Goal: Task Accomplishment & Management: Use online tool/utility

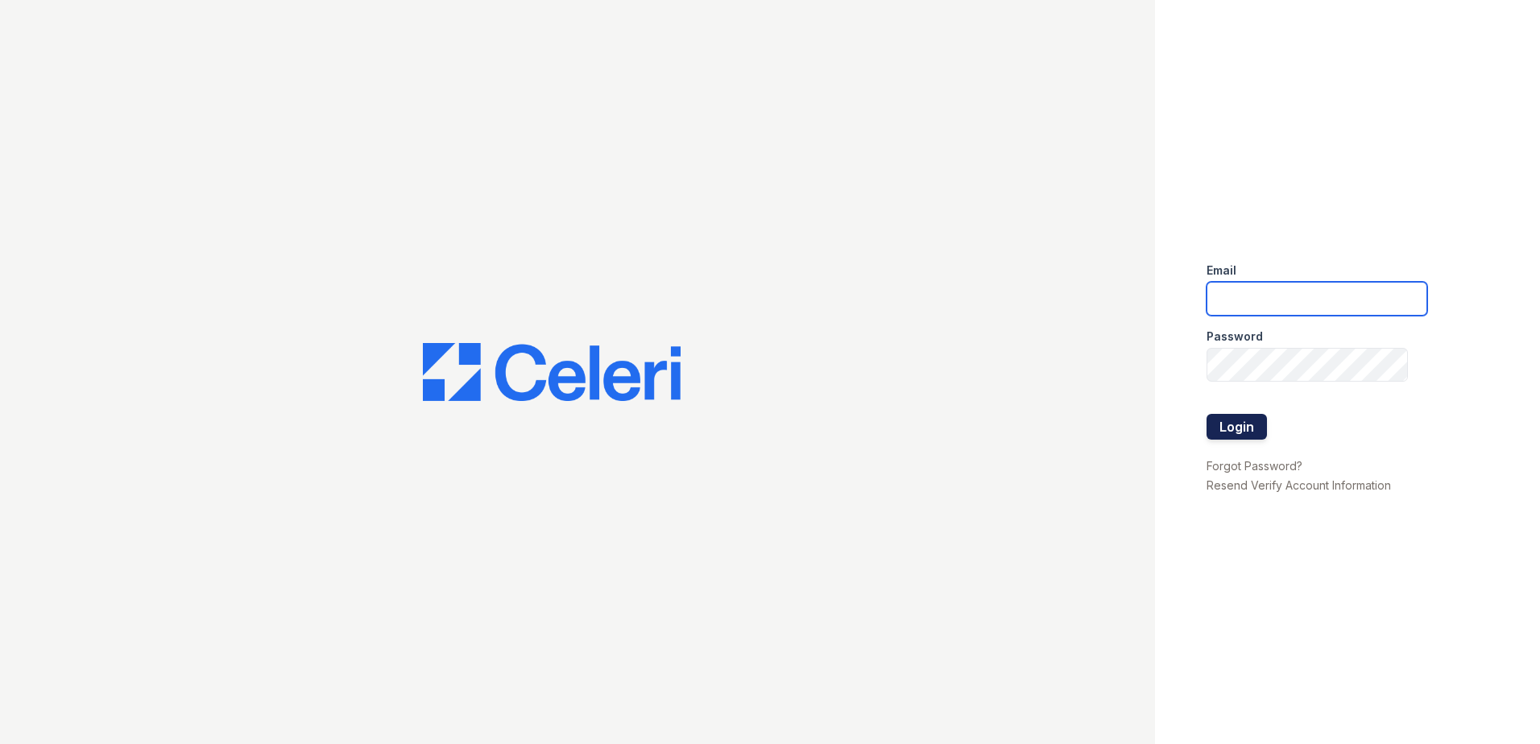
type input "Nutsey@Trinity-pm.com"
click at [1217, 425] on button "Login" at bounding box center [1237, 427] width 60 height 26
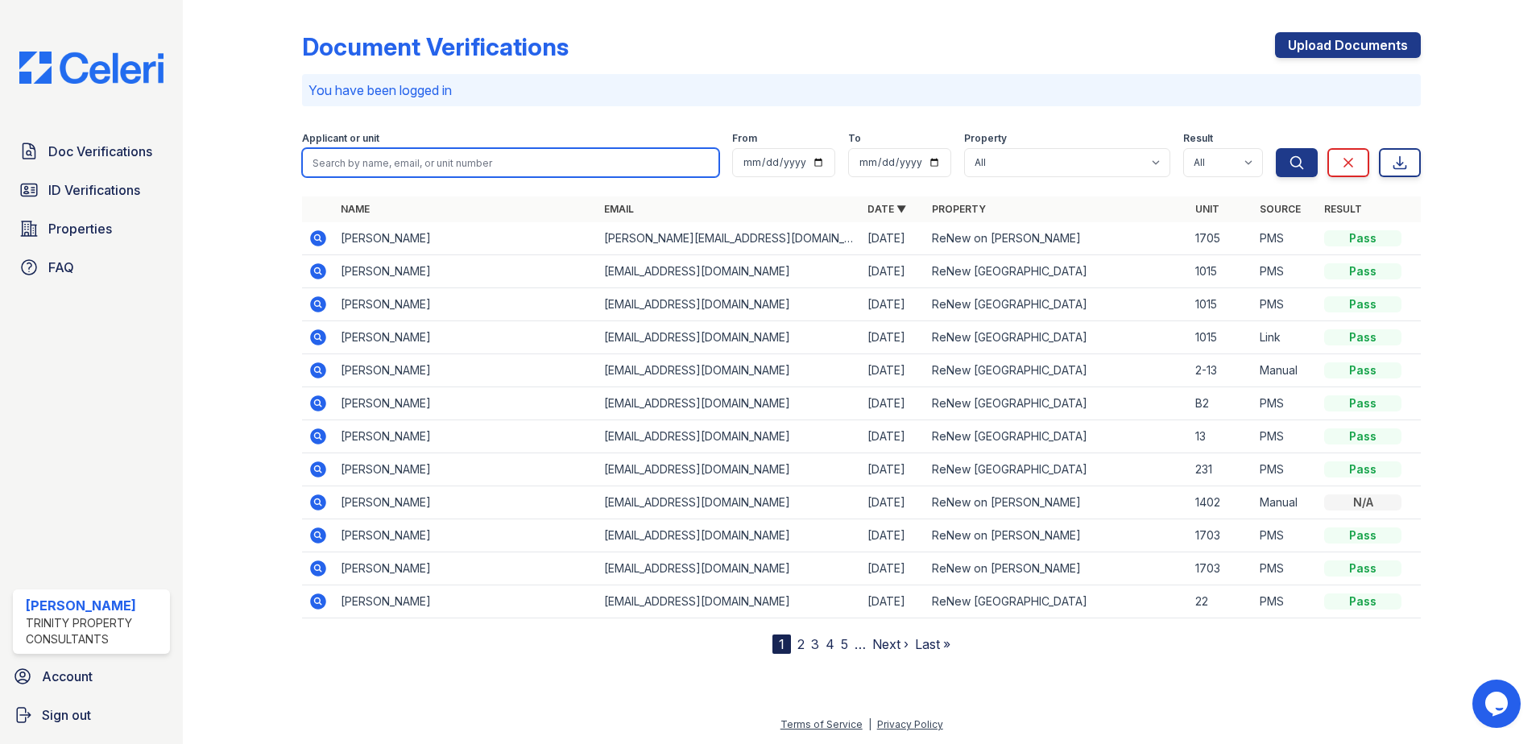
click at [358, 172] on input "search" at bounding box center [510, 162] width 417 height 29
type input "Greg"
click at [1276, 148] on button "Search" at bounding box center [1297, 162] width 42 height 29
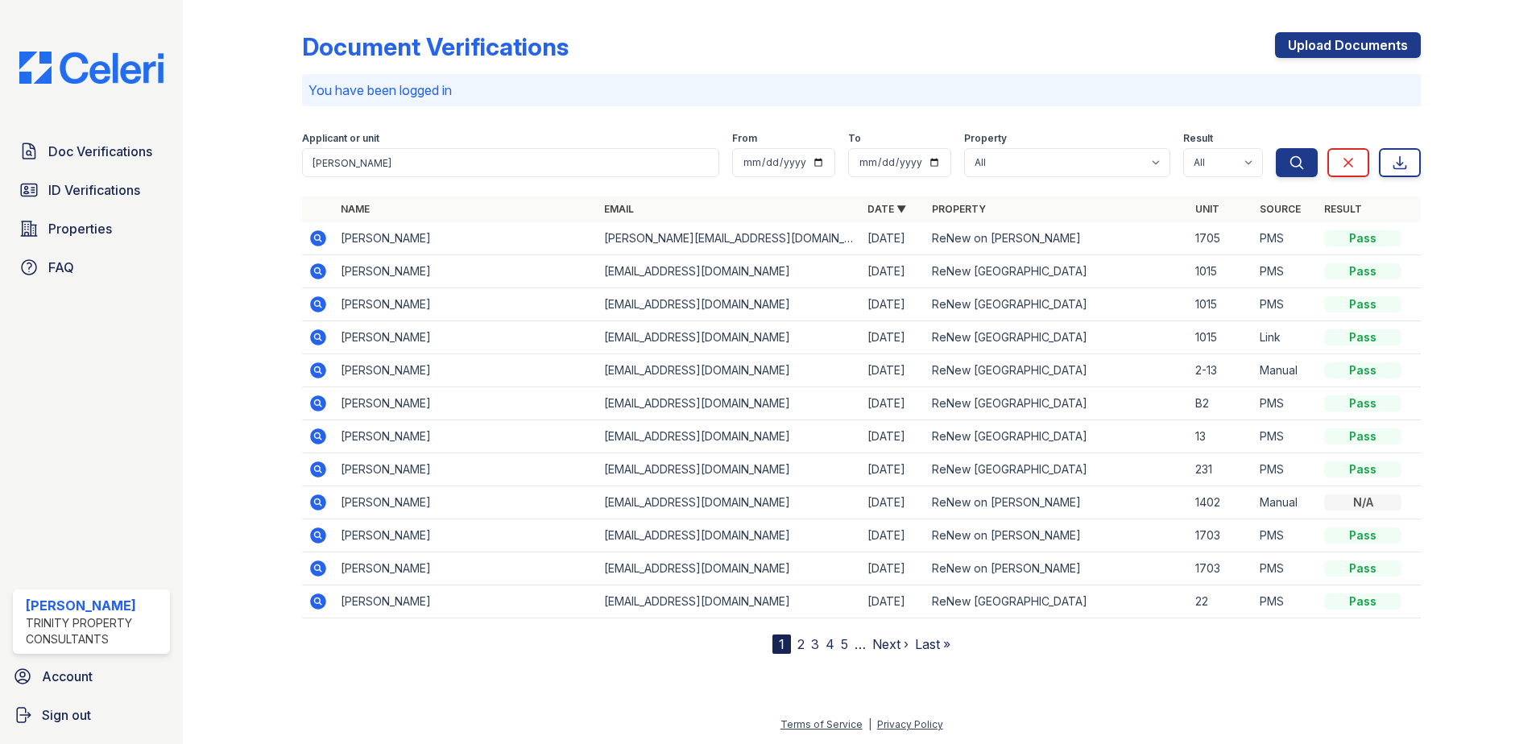
click at [313, 312] on icon at bounding box center [318, 304] width 19 height 19
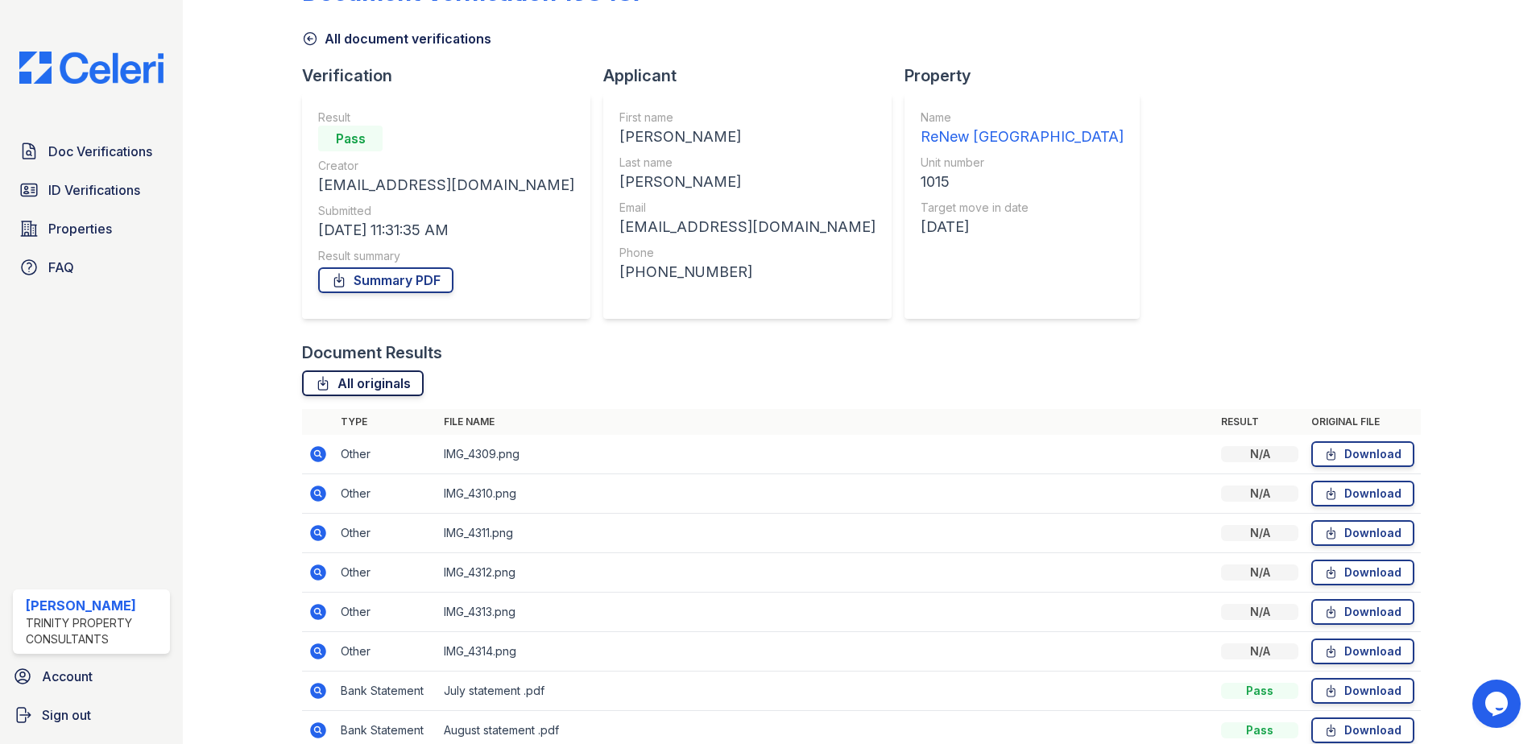
scroll to position [172, 0]
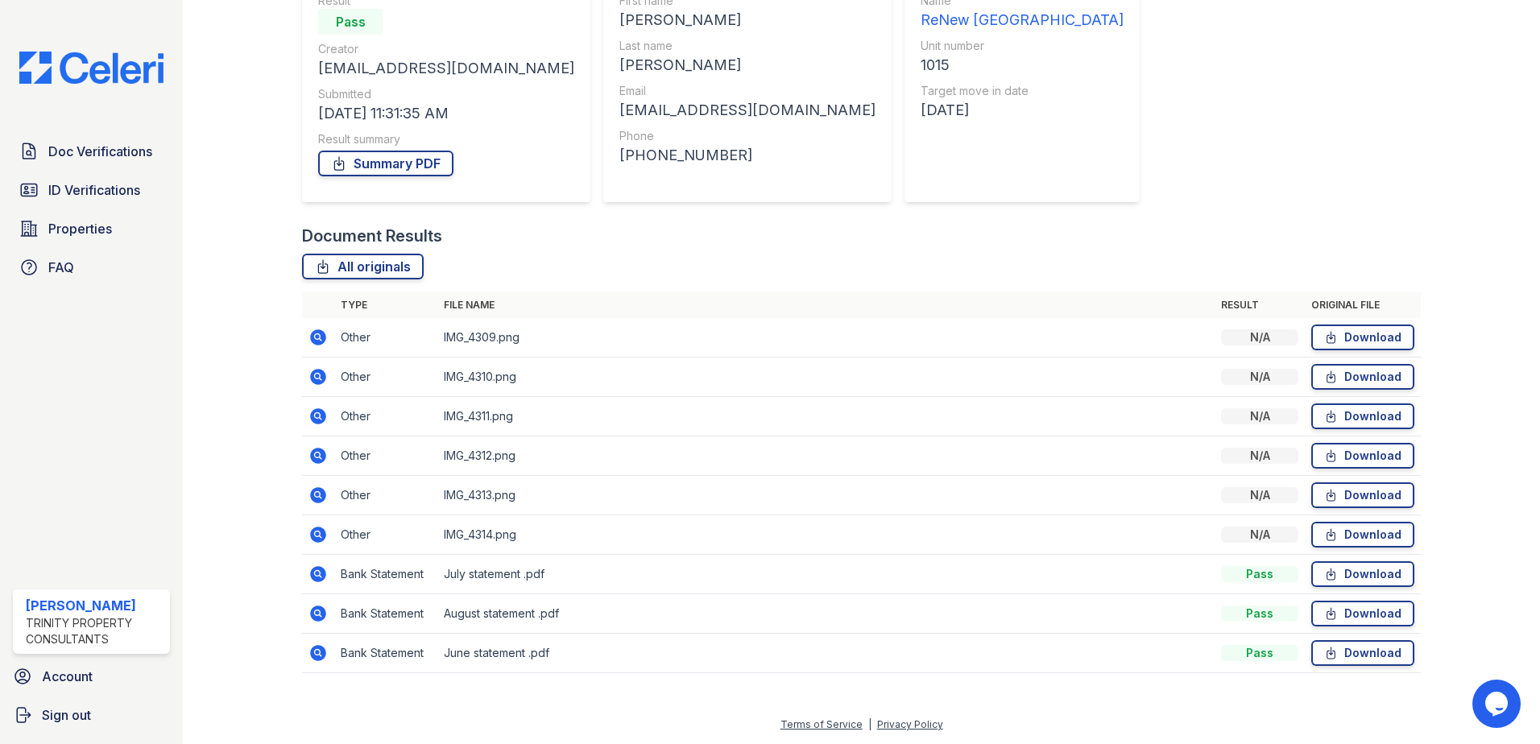
click at [312, 535] on icon at bounding box center [318, 535] width 16 height 16
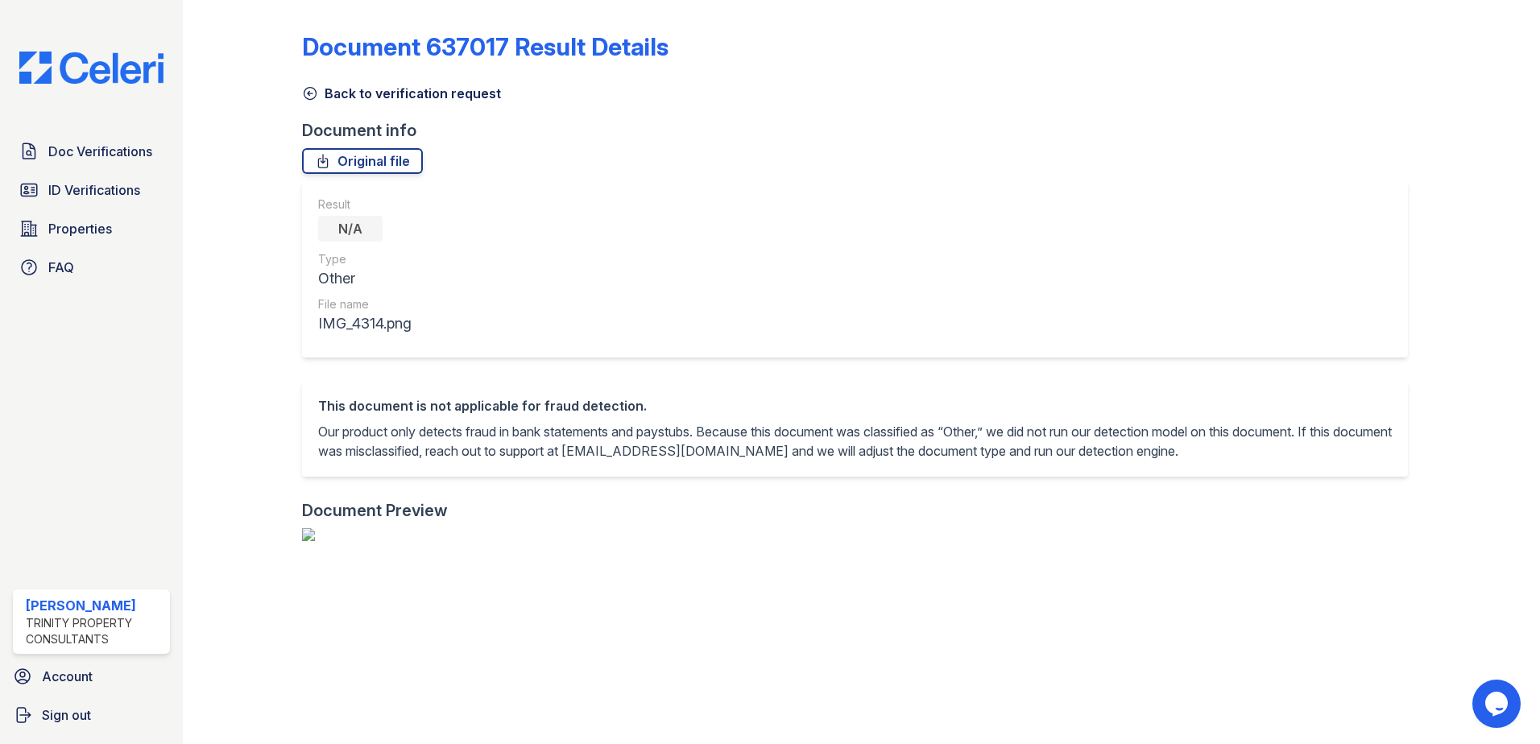
scroll to position [922, 0]
click at [60, 161] on span "Doc Verifications" at bounding box center [100, 151] width 104 height 19
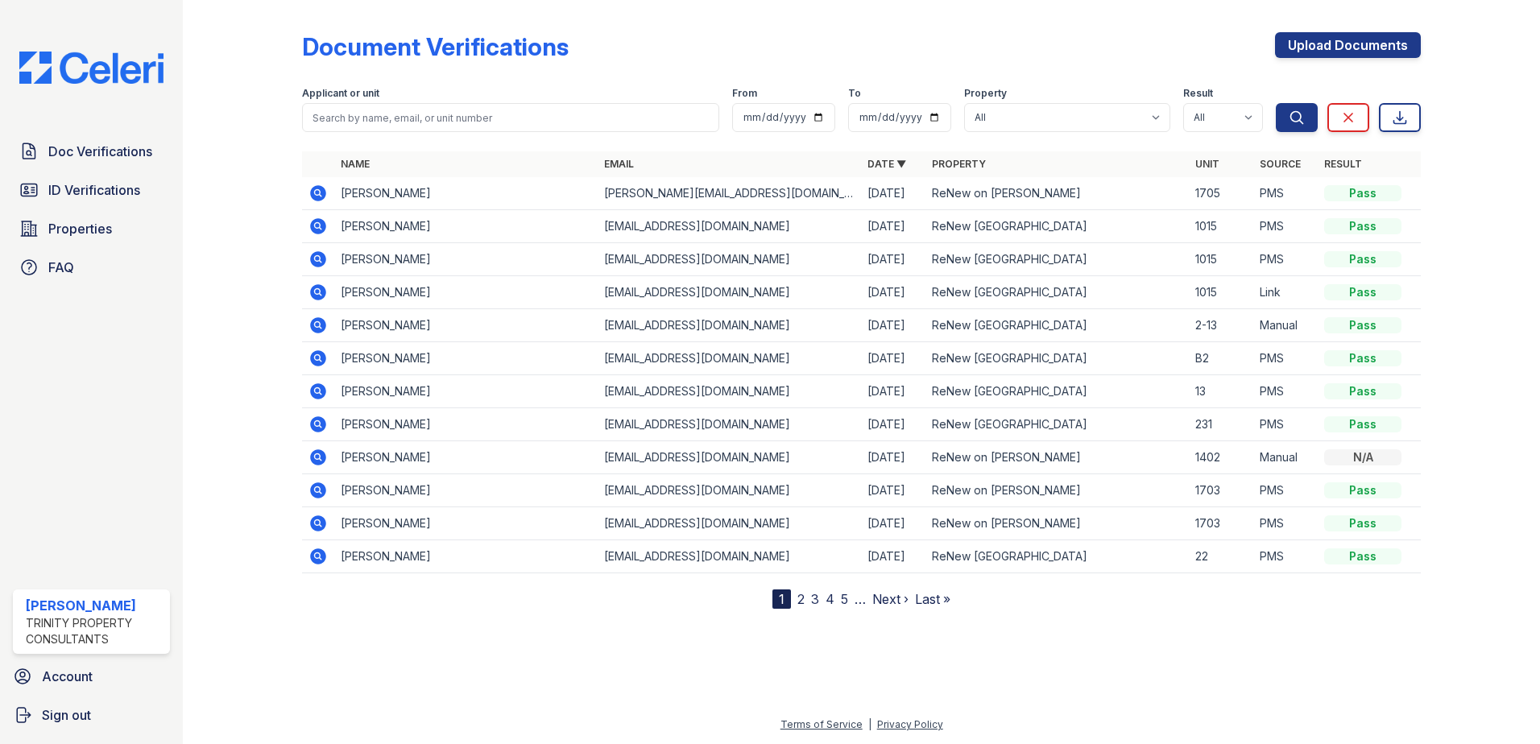
click at [318, 259] on icon at bounding box center [317, 258] width 4 height 4
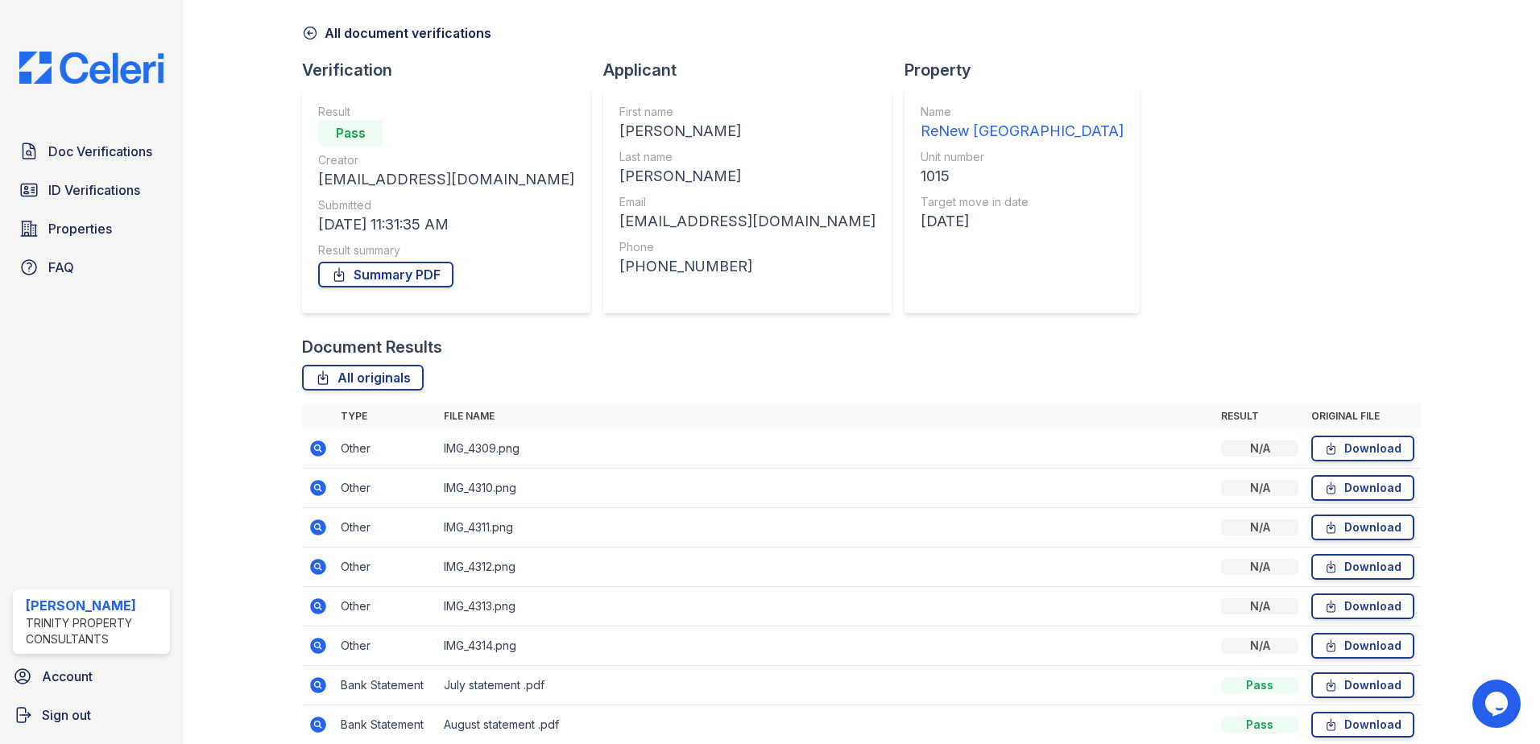
scroll to position [172, 0]
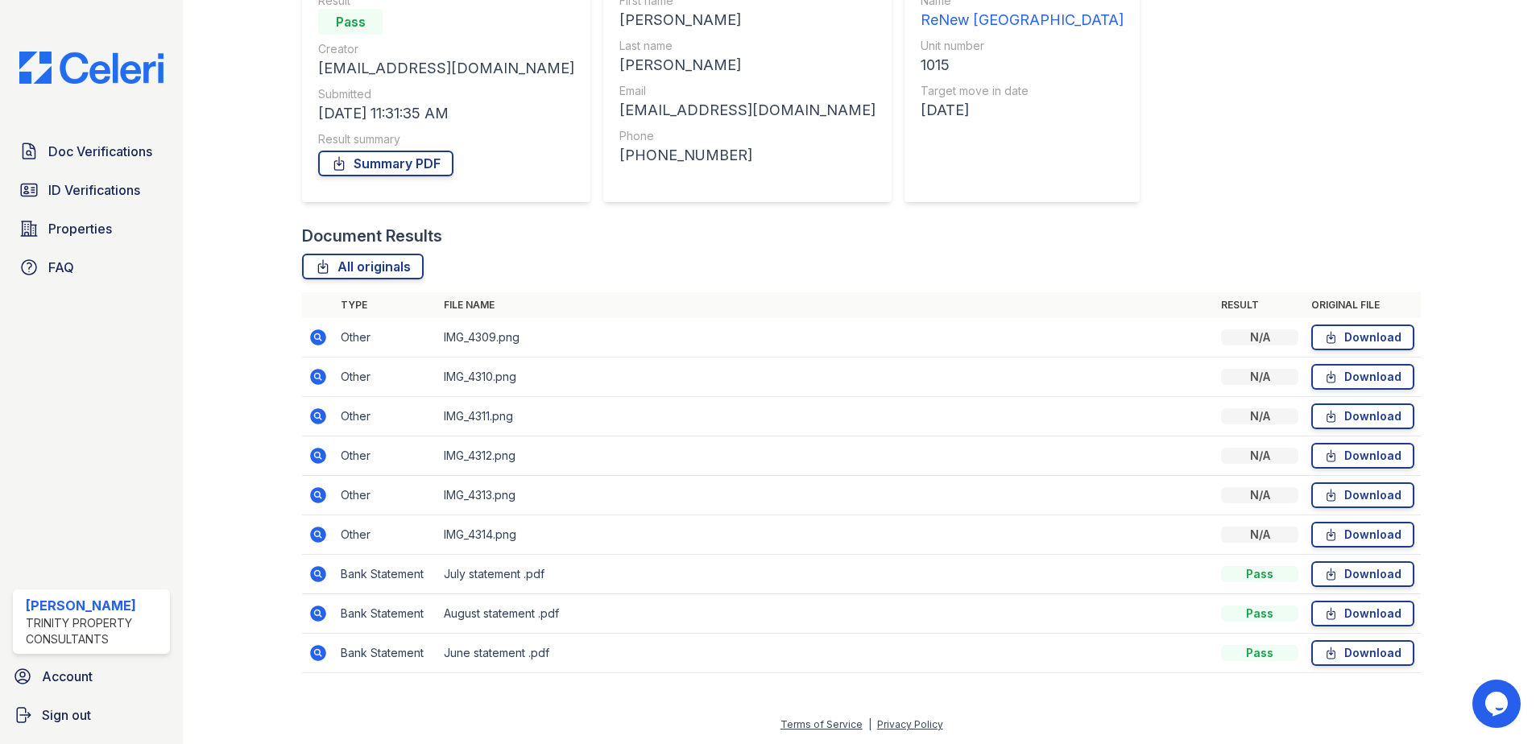
click at [319, 575] on icon at bounding box center [318, 574] width 19 height 19
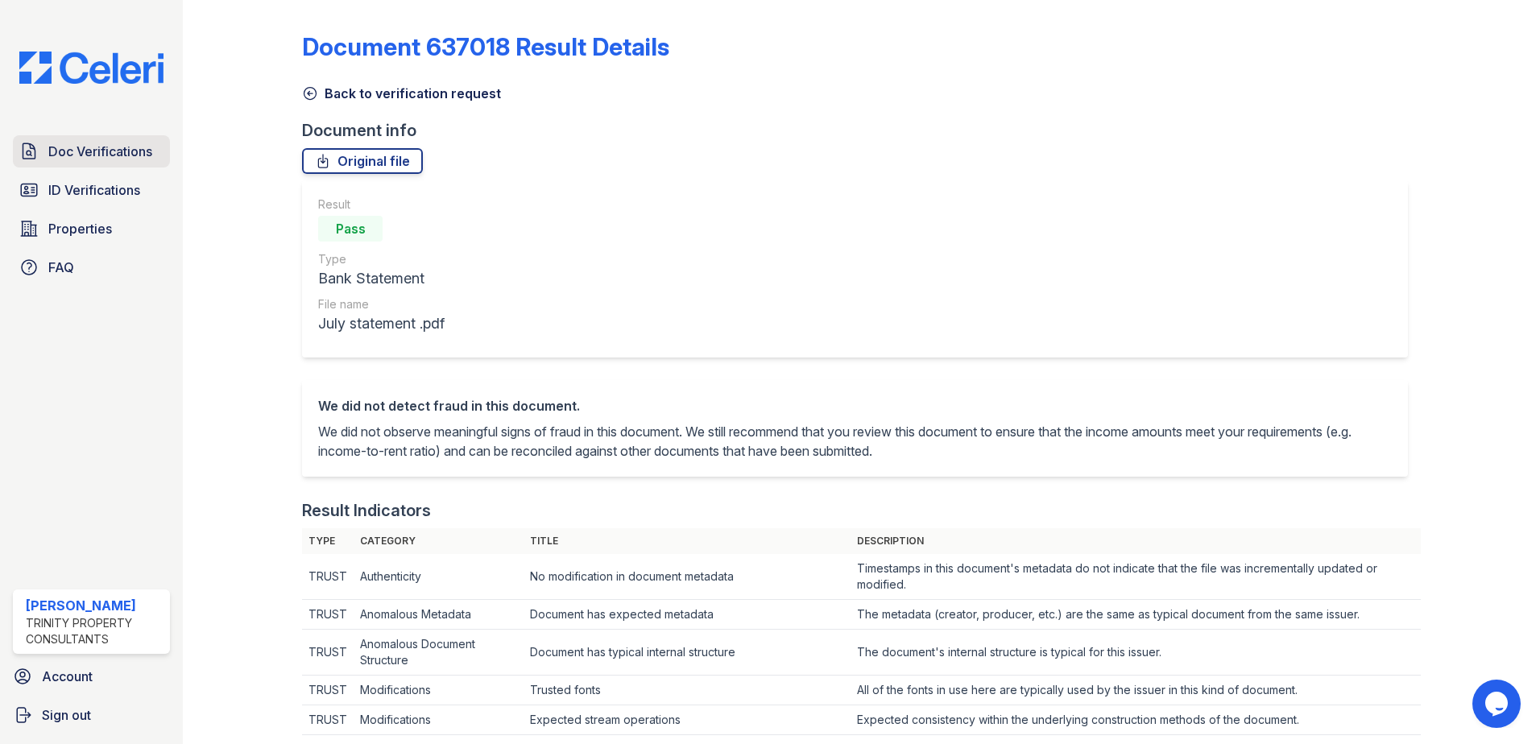
click at [89, 155] on span "Doc Verifications" at bounding box center [100, 151] width 104 height 19
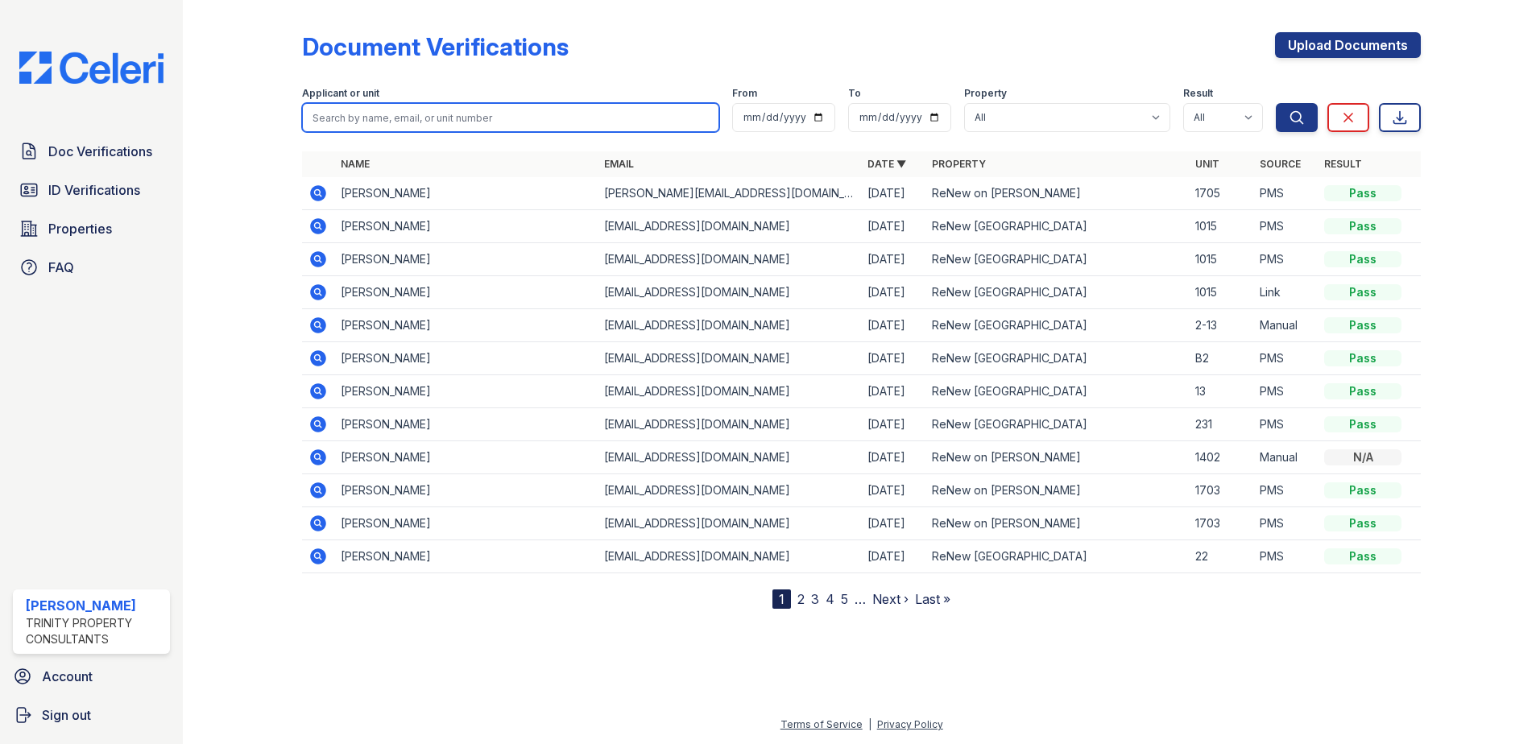
click at [399, 120] on input "search" at bounding box center [510, 117] width 417 height 29
type input "greg"
click at [1276, 103] on button "Search" at bounding box center [1297, 117] width 42 height 29
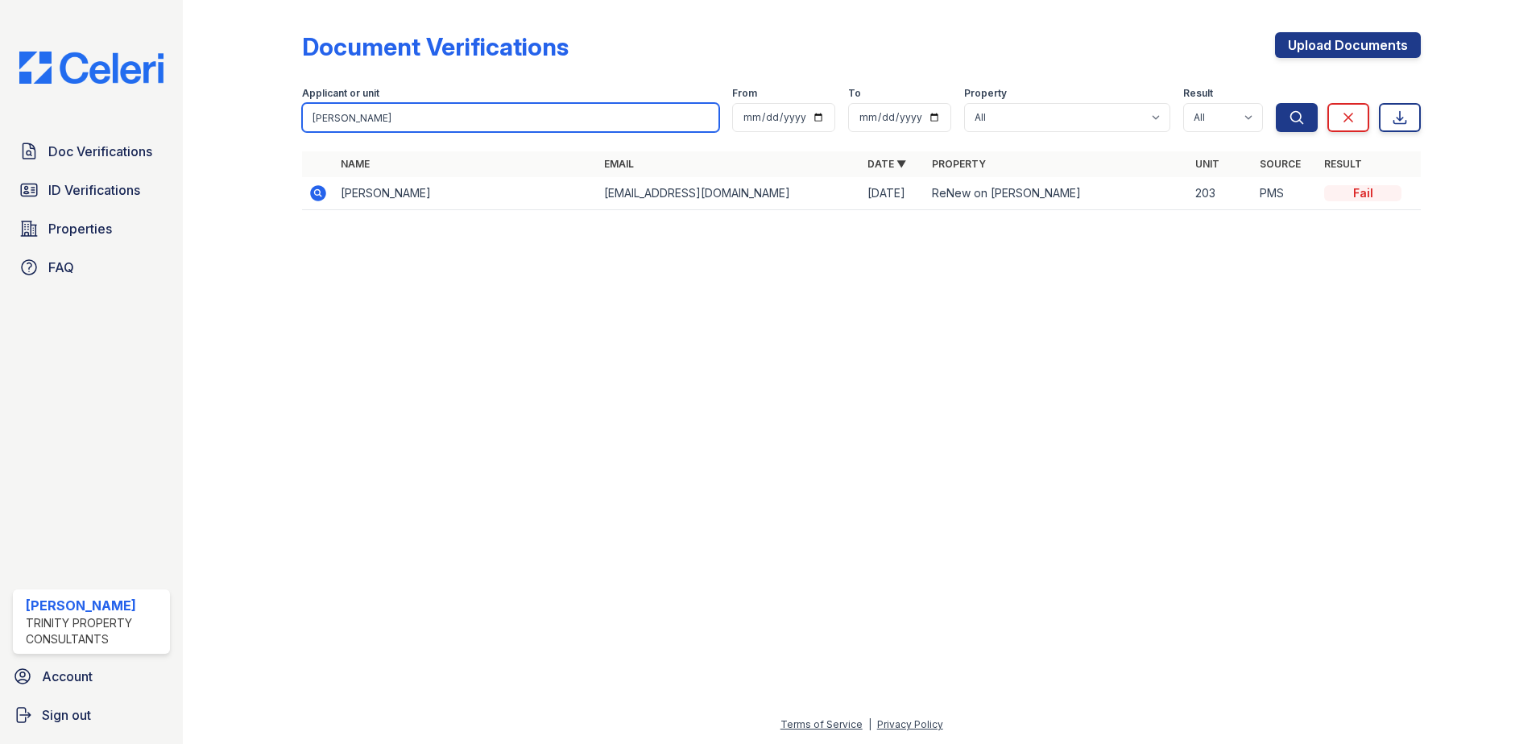
click at [399, 105] on input "greg" at bounding box center [510, 117] width 417 height 29
click at [399, 102] on div "Applicant or unit" at bounding box center [510, 95] width 417 height 16
click at [403, 102] on div "Applicant or unit" at bounding box center [510, 95] width 417 height 16
click at [398, 110] on input "greg" at bounding box center [510, 117] width 417 height 29
type input "conway"
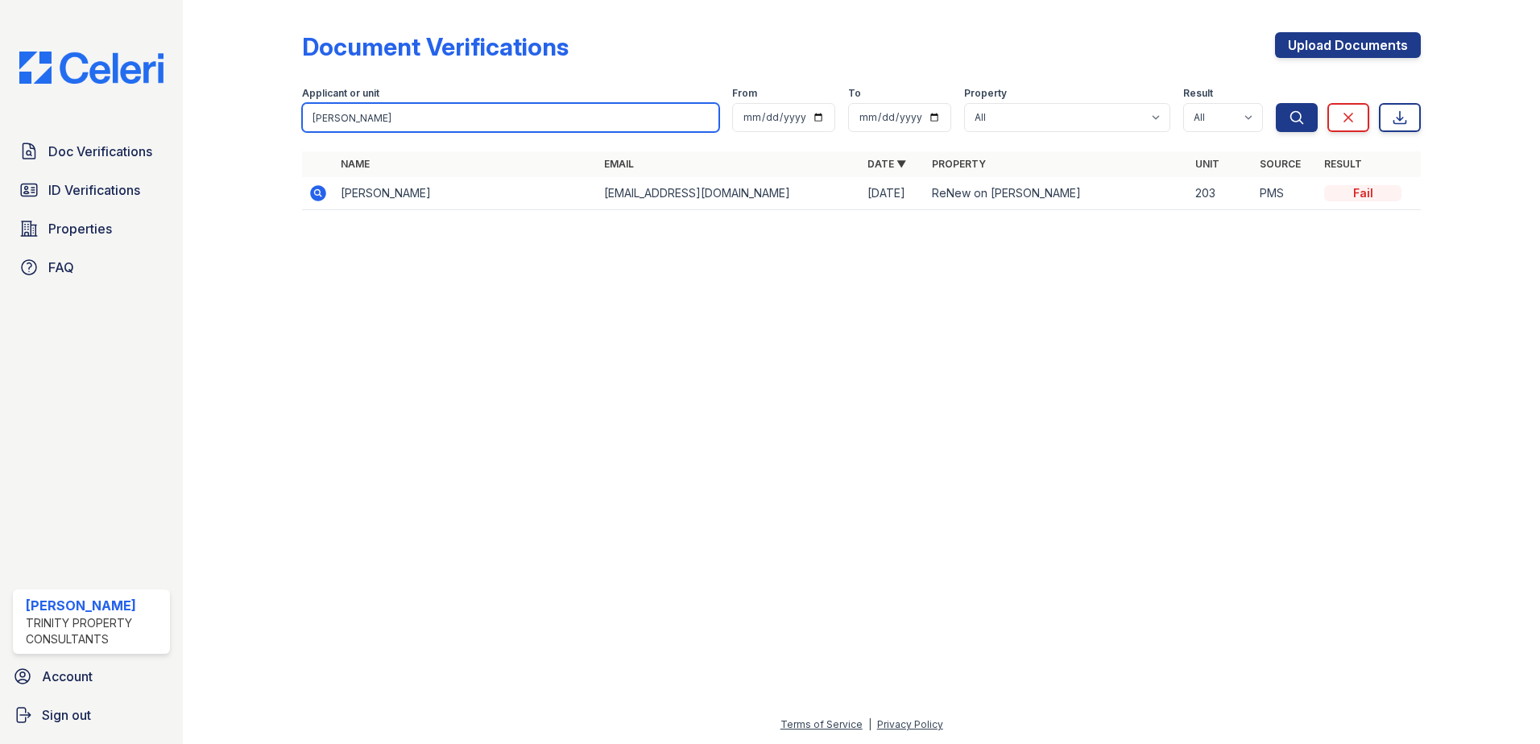
click at [1276, 103] on button "Search" at bounding box center [1297, 117] width 42 height 29
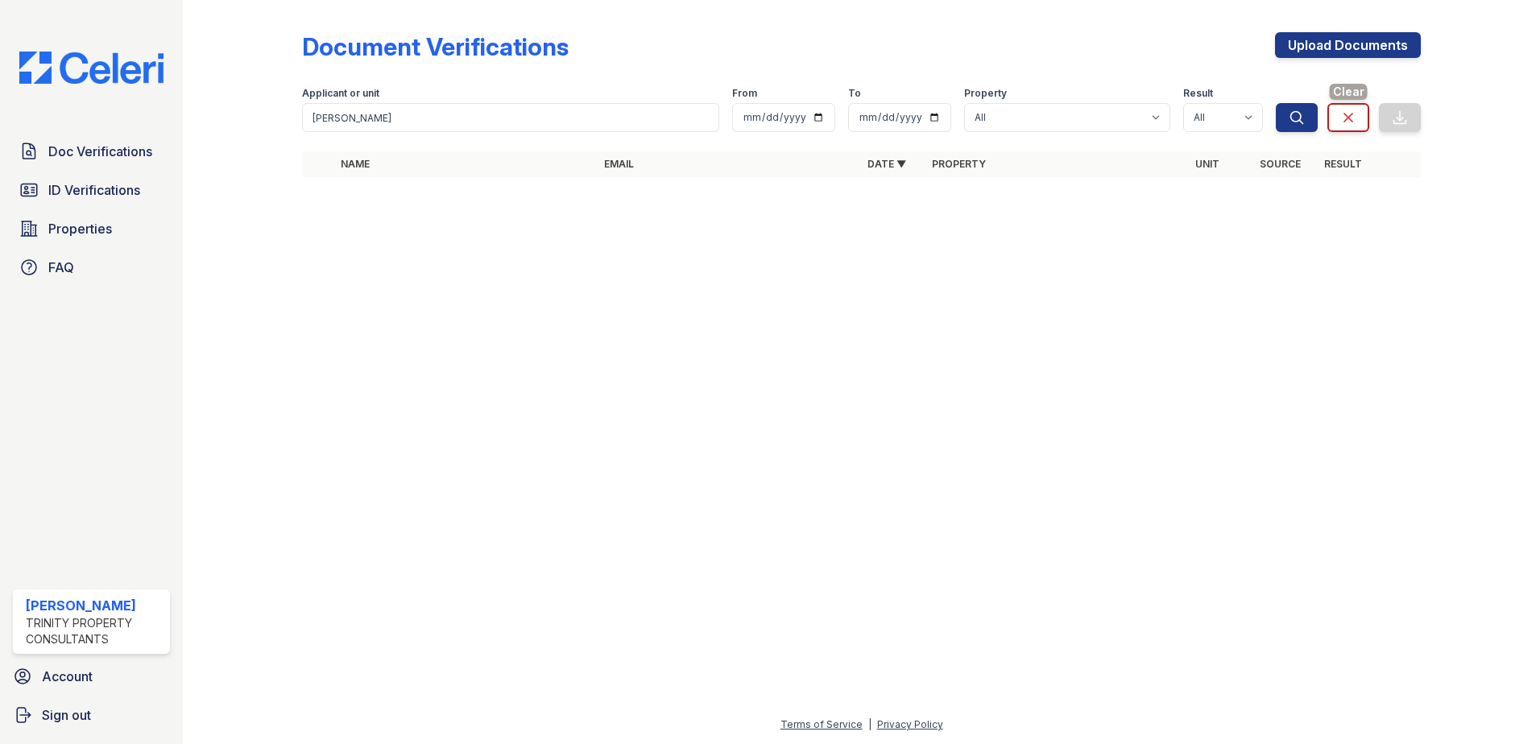
click at [1355, 123] on icon at bounding box center [1349, 118] width 16 height 16
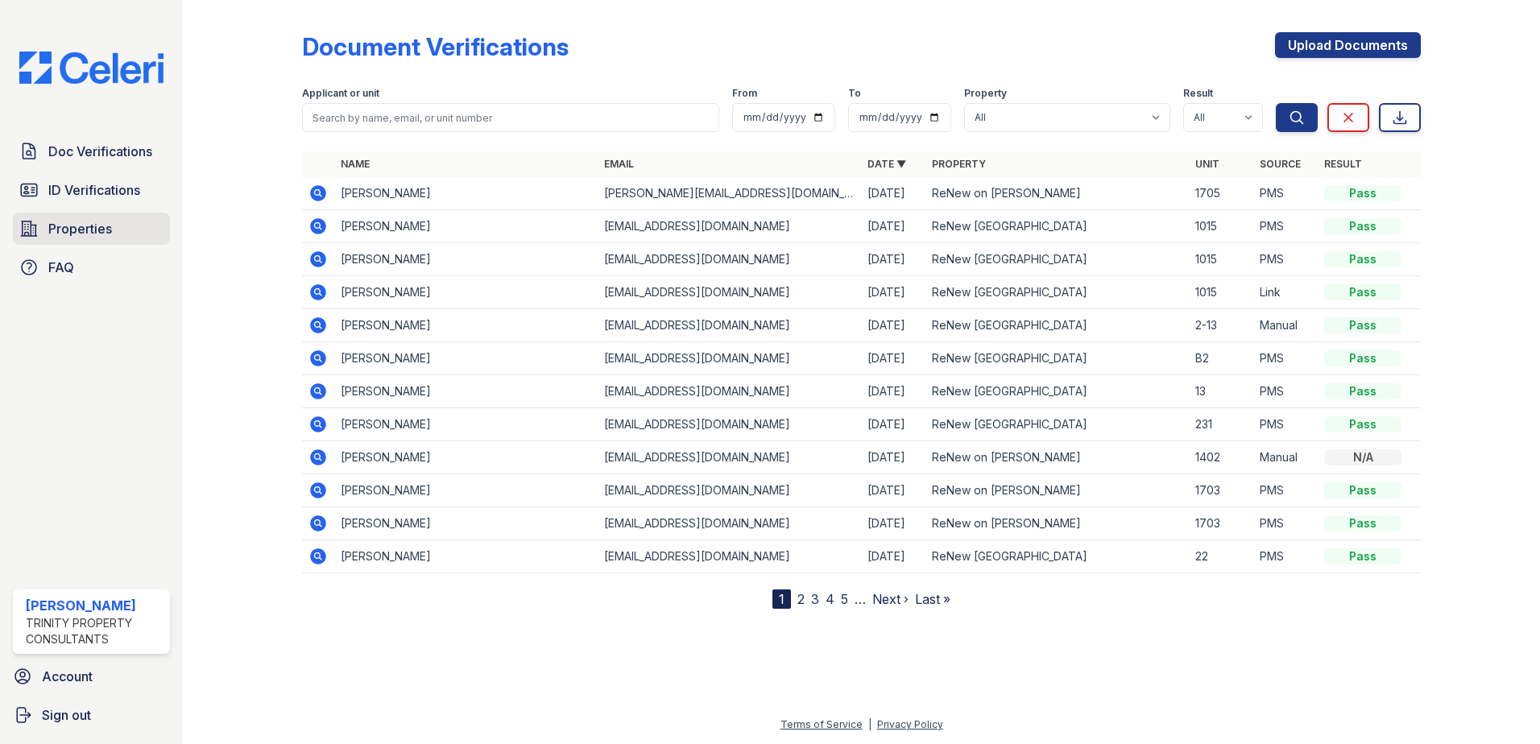
click at [105, 229] on span "Properties" at bounding box center [80, 228] width 64 height 19
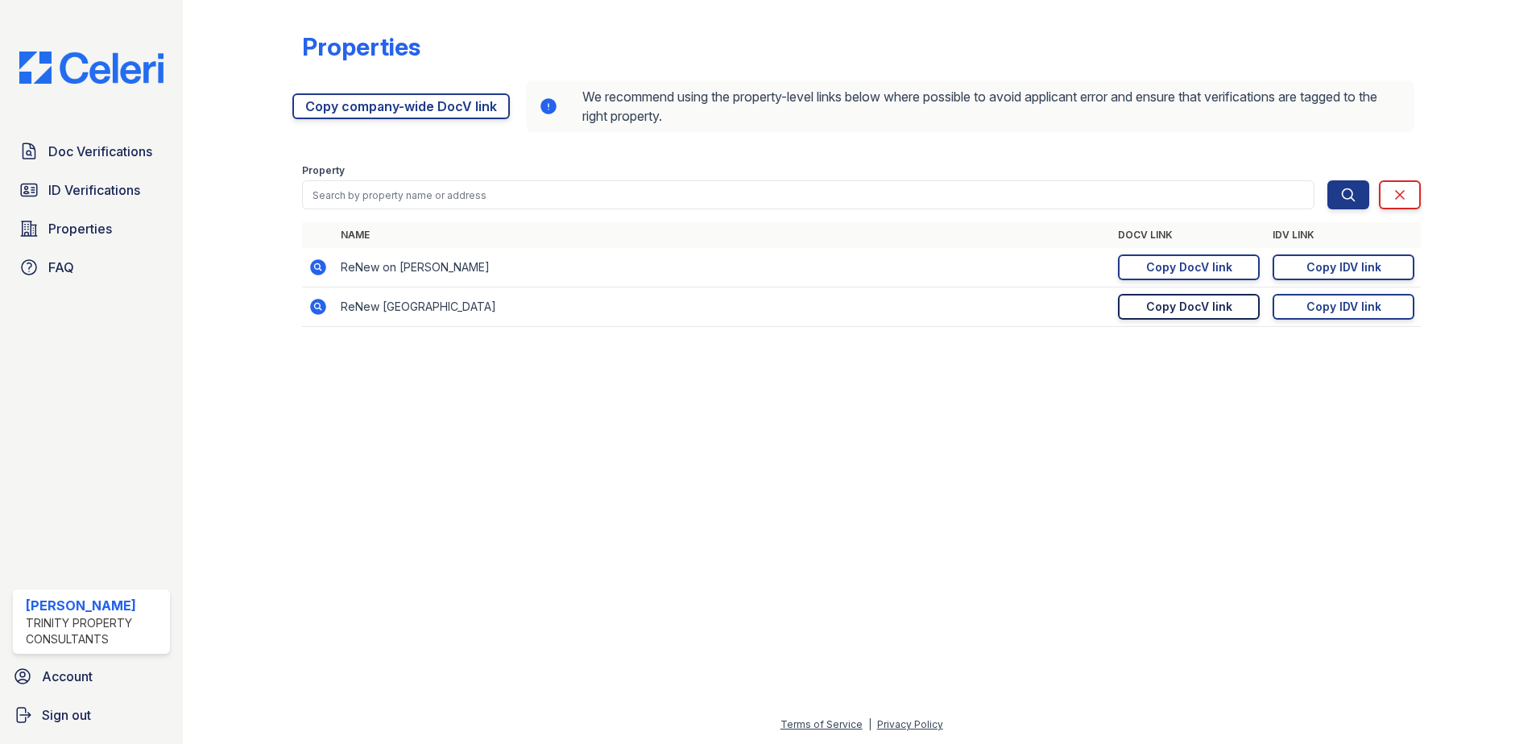
click at [1152, 305] on div "Copy DocV link" at bounding box center [1189, 307] width 86 height 16
click at [1211, 310] on div "Copy DocV link" at bounding box center [1189, 307] width 86 height 16
click at [63, 150] on span "Doc Verifications" at bounding box center [100, 151] width 104 height 19
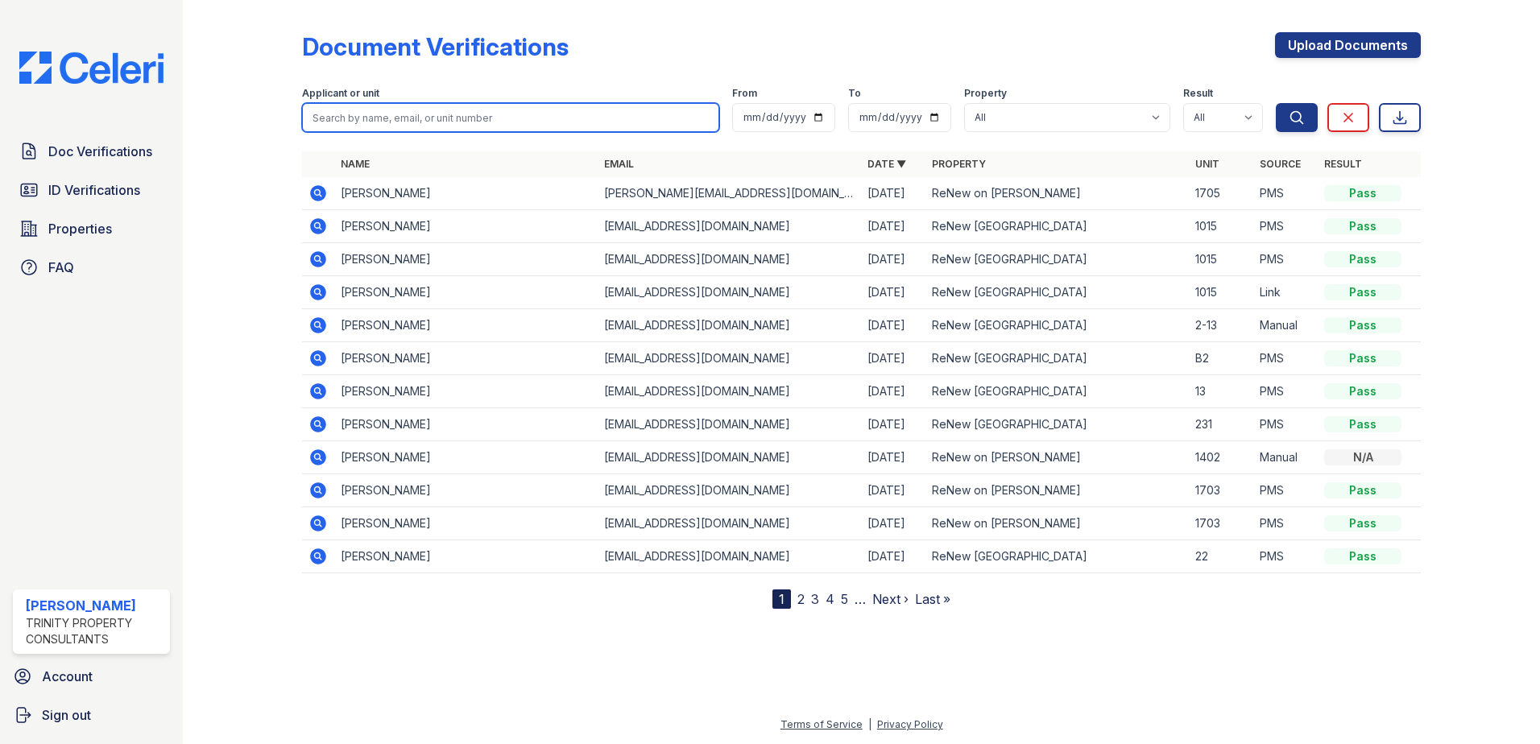
click at [386, 118] on input "search" at bounding box center [510, 117] width 417 height 29
type input "whitehead"
click at [1276, 103] on button "Search" at bounding box center [1297, 117] width 42 height 29
